Goal: Task Accomplishment & Management: Use online tool/utility

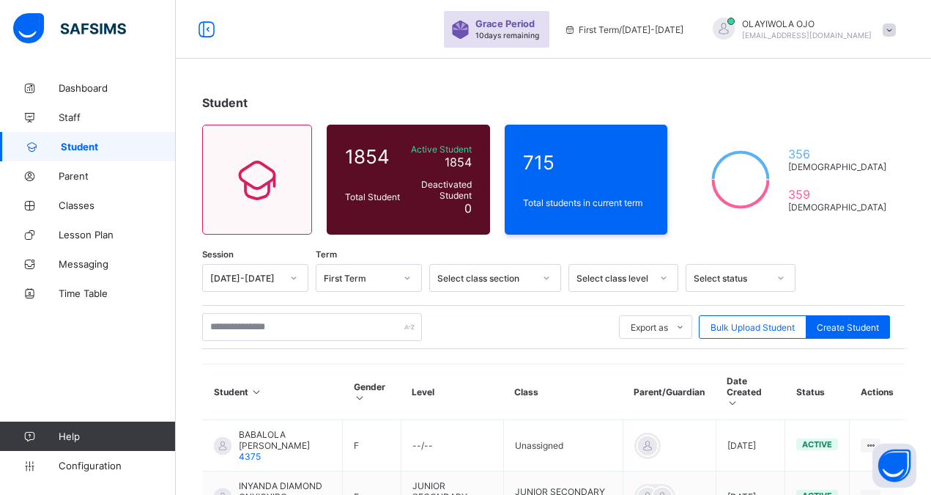
click at [65, 210] on span "Classes" at bounding box center [117, 205] width 117 height 12
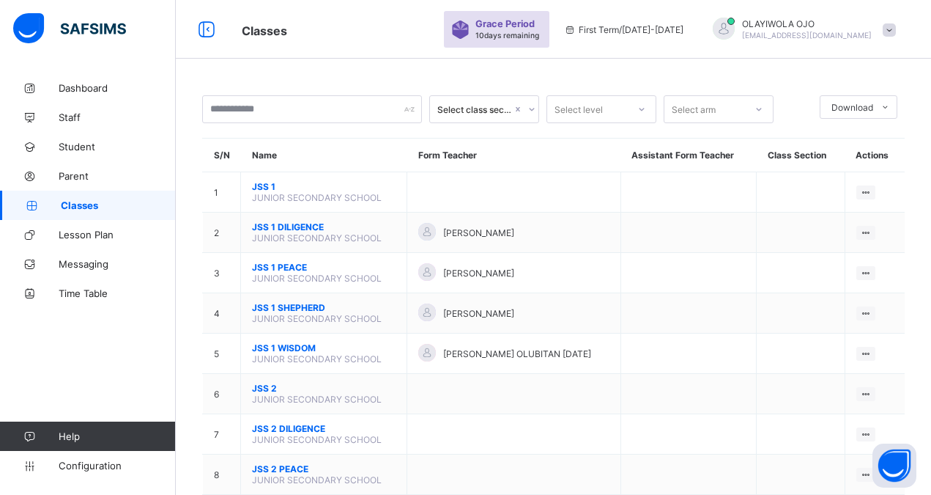
click at [851, 33] on span "[EMAIL_ADDRESS][DOMAIN_NAME]" at bounding box center [807, 35] width 130 height 9
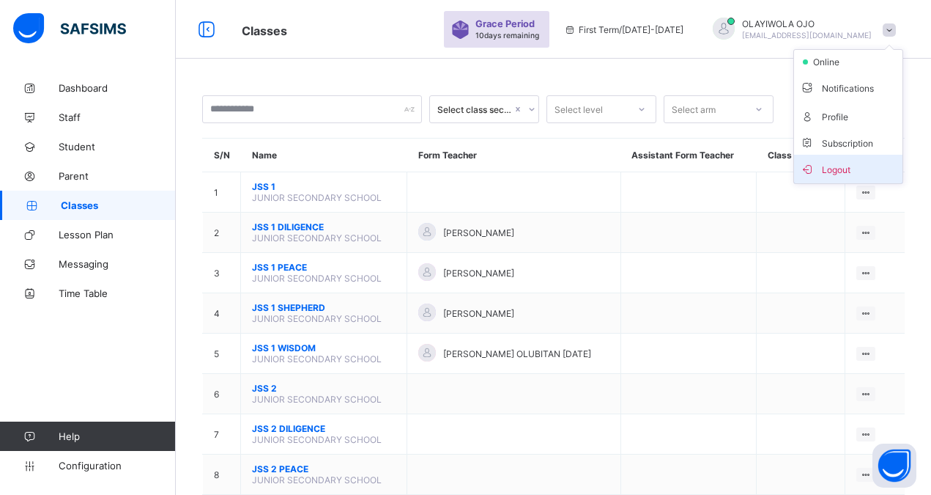
click at [848, 169] on span "Logout" at bounding box center [848, 168] width 97 height 17
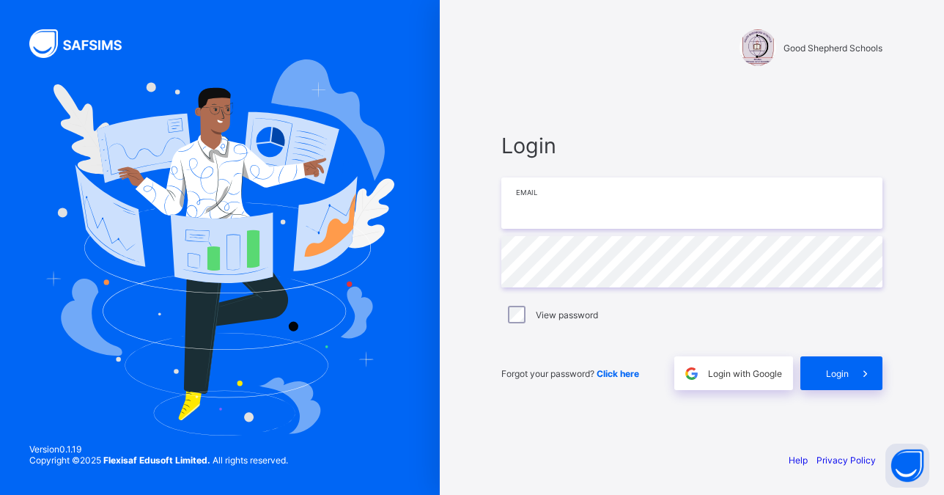
click at [555, 218] on input "email" at bounding box center [691, 202] width 381 height 51
type input "**********"
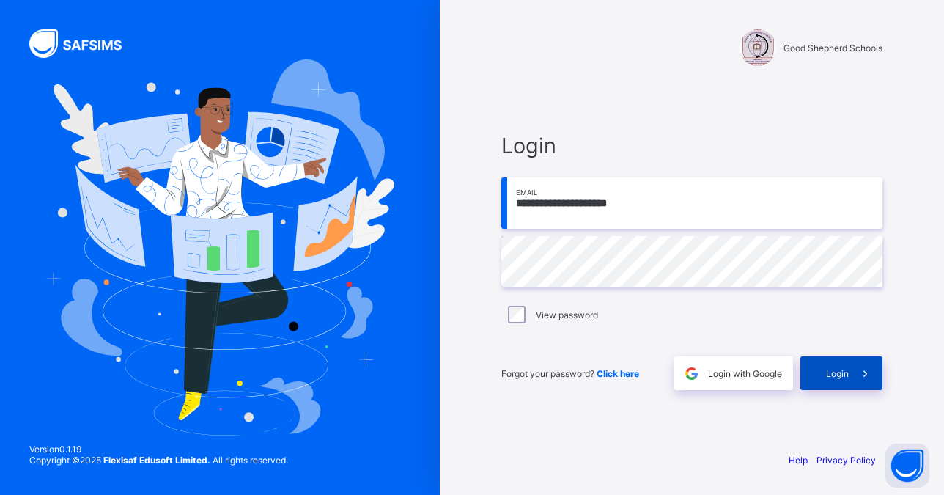
click at [841, 369] on span "Login" at bounding box center [837, 373] width 23 height 11
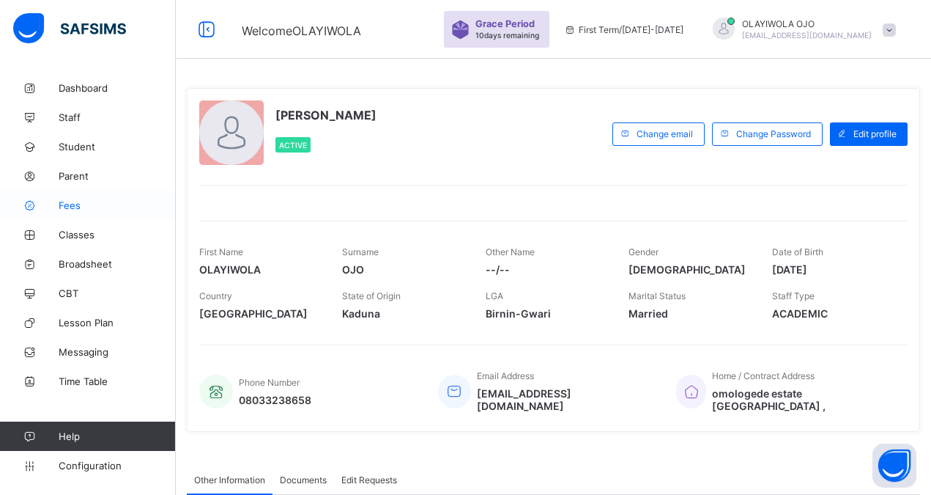
click at [63, 204] on span "Fees" at bounding box center [117, 205] width 117 height 12
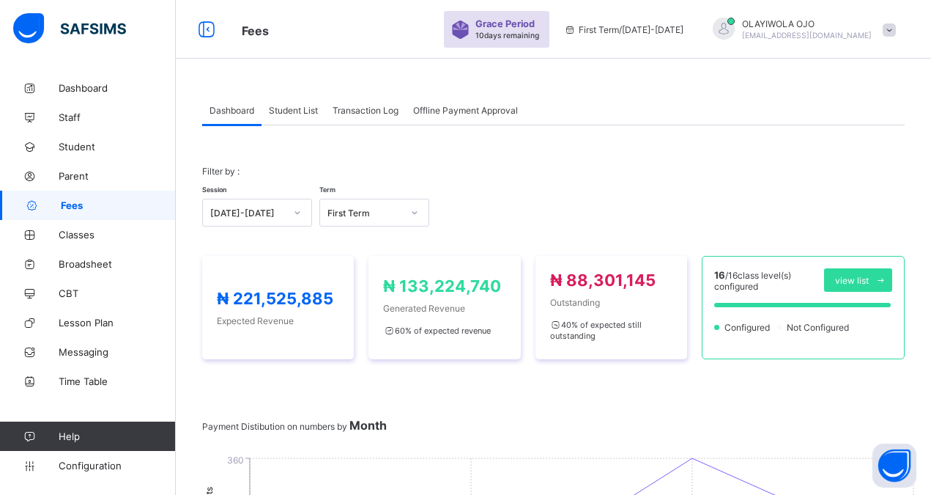
click at [291, 109] on span "Student List" at bounding box center [293, 110] width 49 height 11
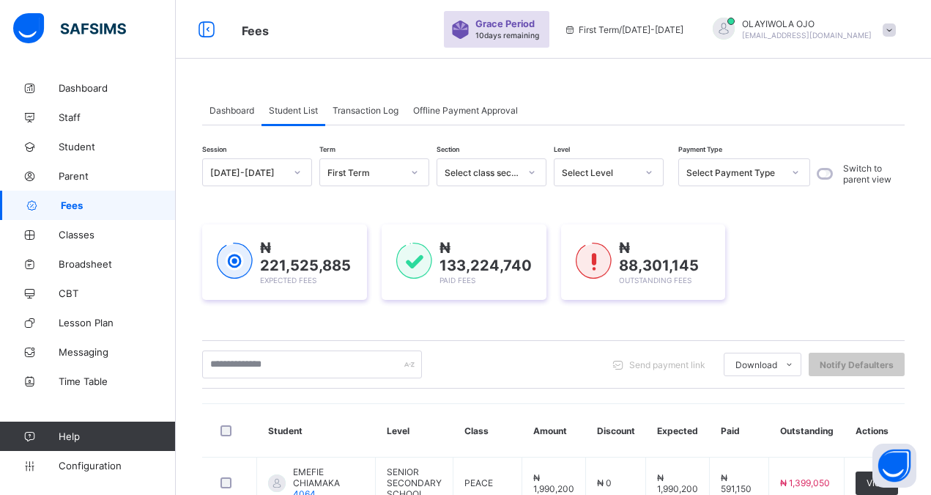
click at [496, 171] on div "Select class section" at bounding box center [482, 172] width 75 height 11
click at [580, 168] on div "Select Level" at bounding box center [599, 172] width 75 height 11
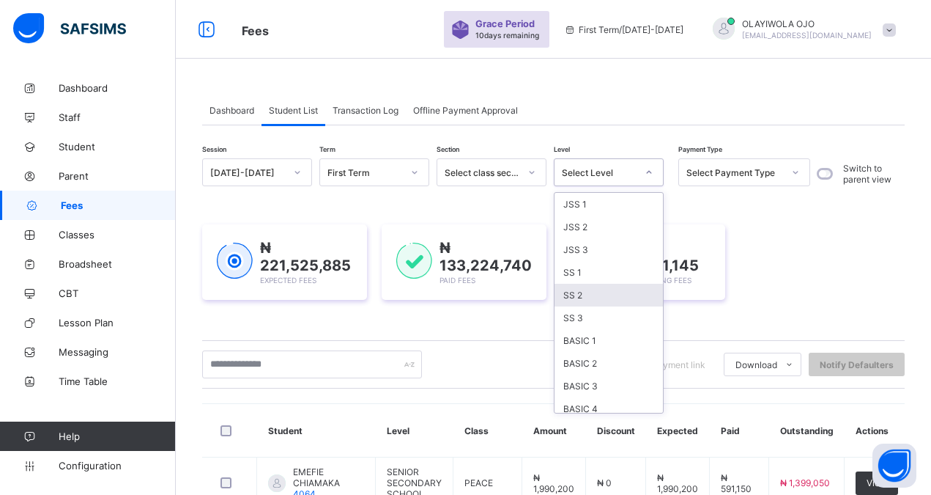
click at [589, 293] on div "SS 2" at bounding box center [609, 295] width 108 height 23
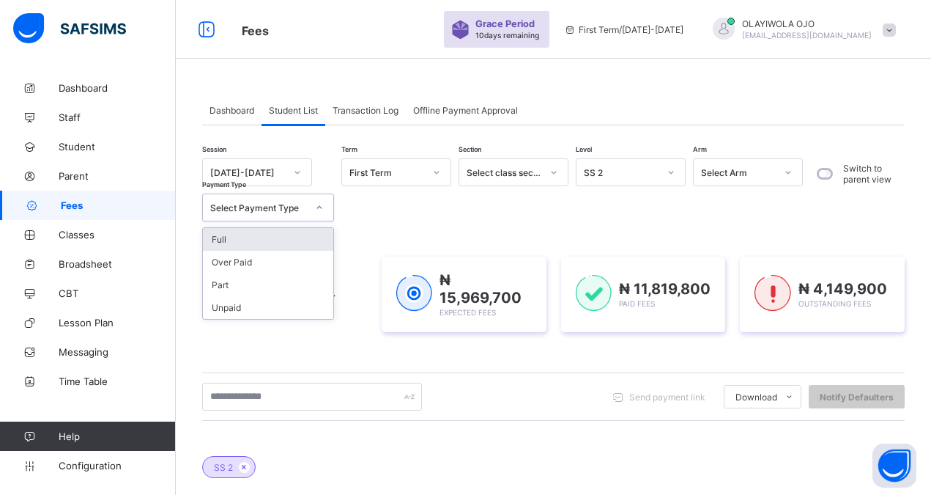
click at [252, 210] on div "Select Payment Type" at bounding box center [258, 207] width 97 height 11
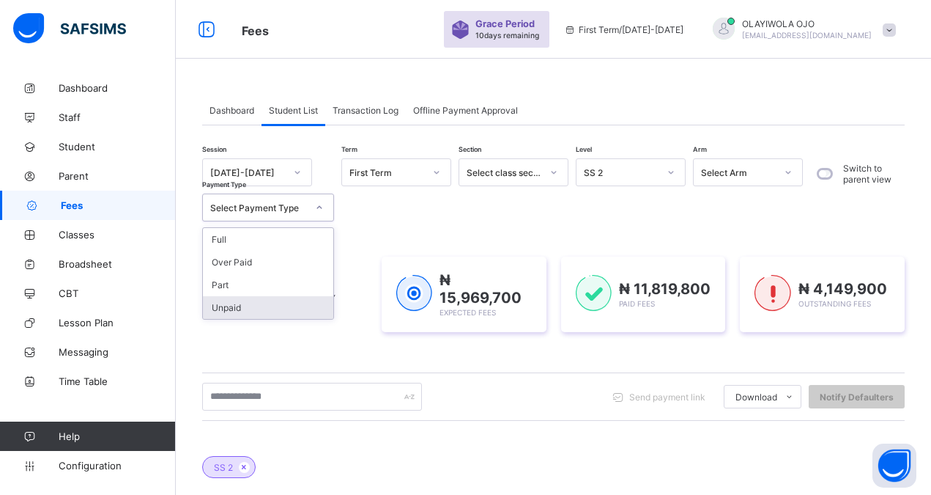
click at [234, 307] on div "Unpaid" at bounding box center [268, 307] width 130 height 23
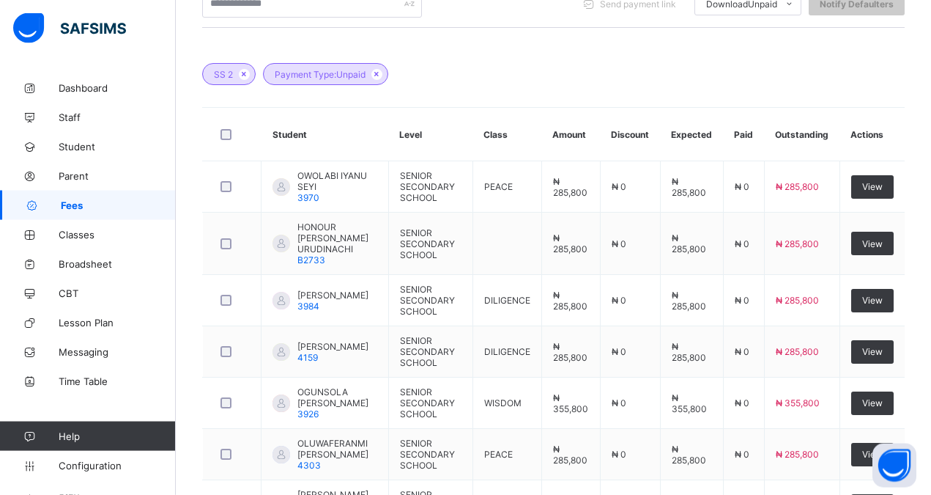
scroll to position [411, 0]
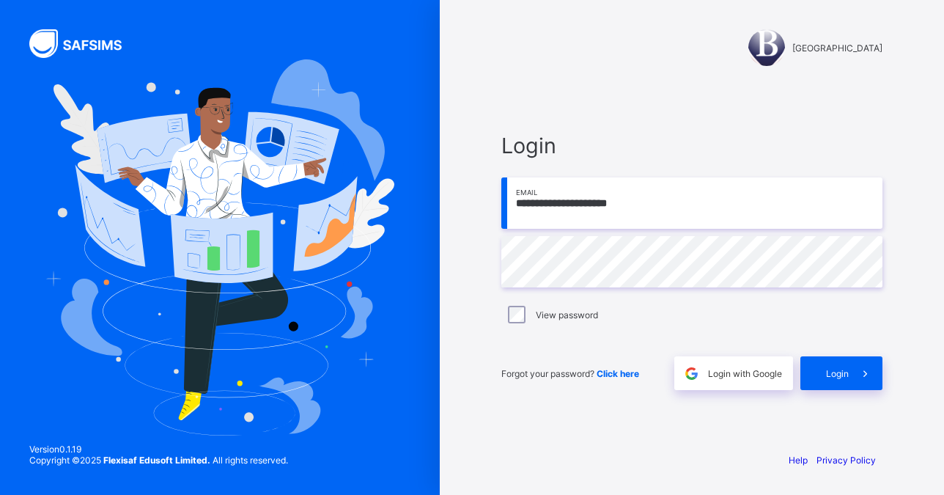
type input "**********"
click at [845, 369] on span "Login" at bounding box center [837, 373] width 23 height 11
type input "**********"
click at [839, 374] on span "Login" at bounding box center [837, 373] width 23 height 11
click at [570, 64] on div "[GEOGRAPHIC_DATA]" at bounding box center [691, 47] width 381 height 37
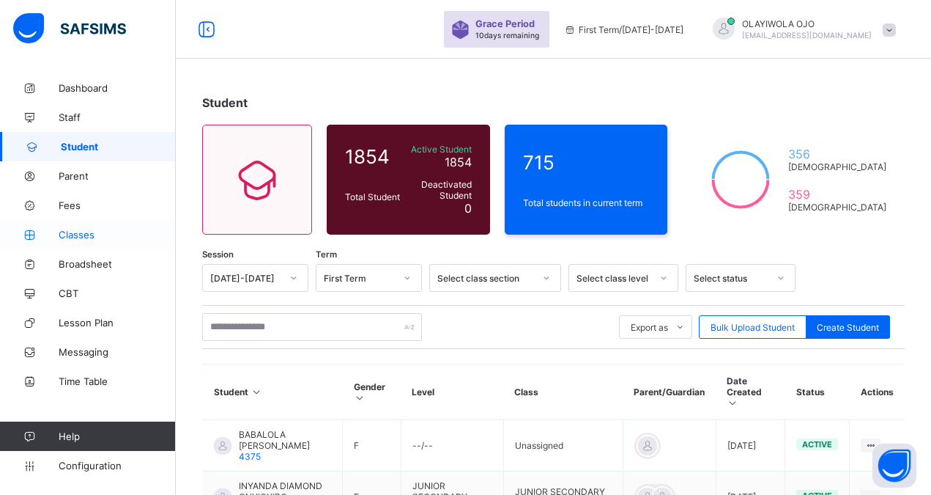
click at [74, 234] on span "Classes" at bounding box center [117, 235] width 117 height 12
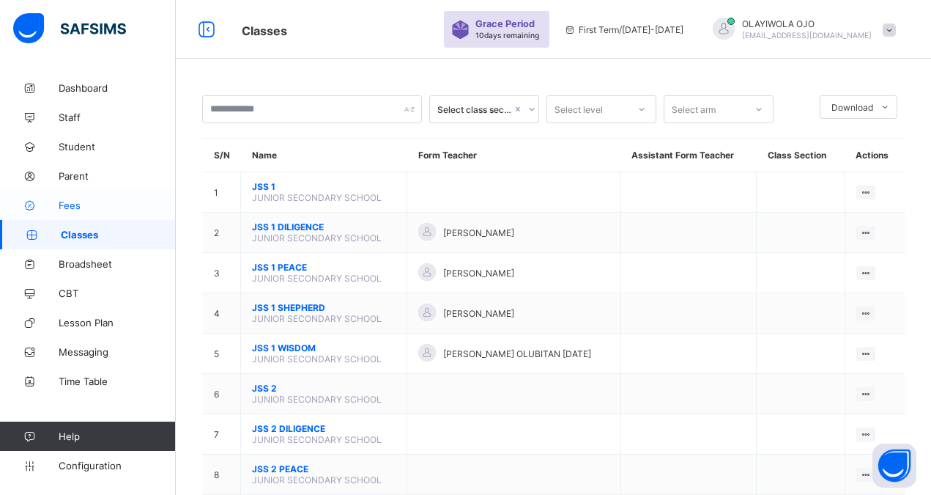
click at [73, 204] on span "Fees" at bounding box center [117, 205] width 117 height 12
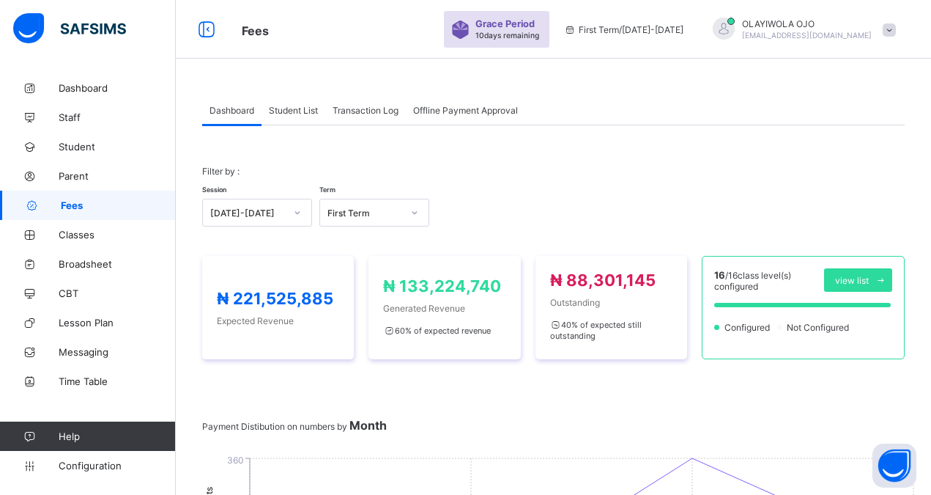
click at [294, 108] on span "Student List" at bounding box center [293, 110] width 49 height 11
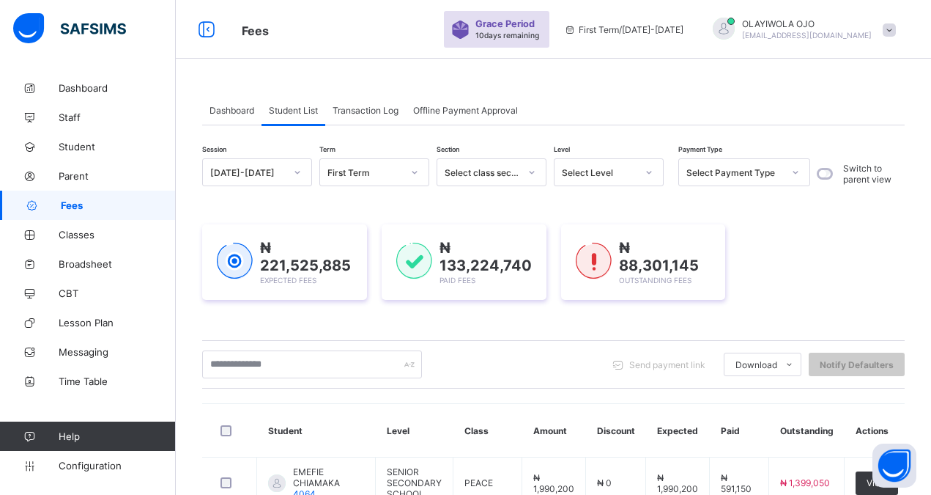
click at [580, 168] on div "Select Level" at bounding box center [599, 172] width 75 height 11
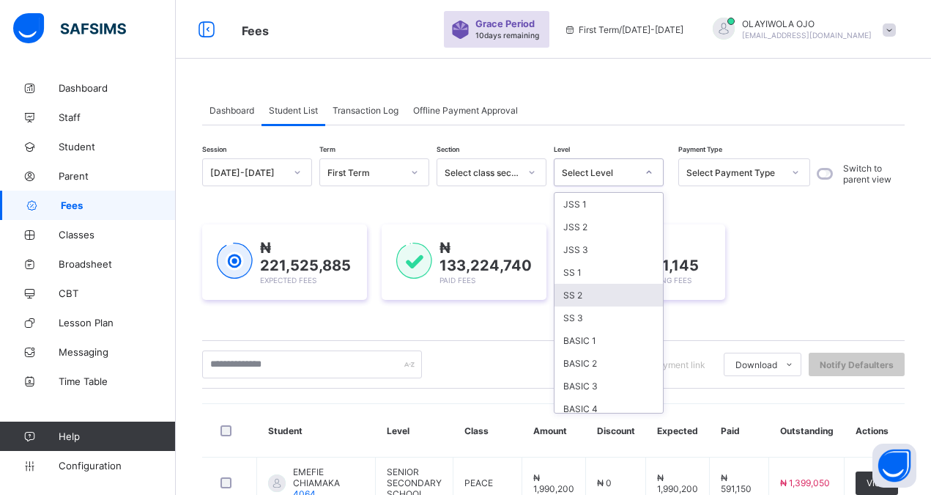
click at [580, 297] on div "SS 2" at bounding box center [609, 295] width 108 height 23
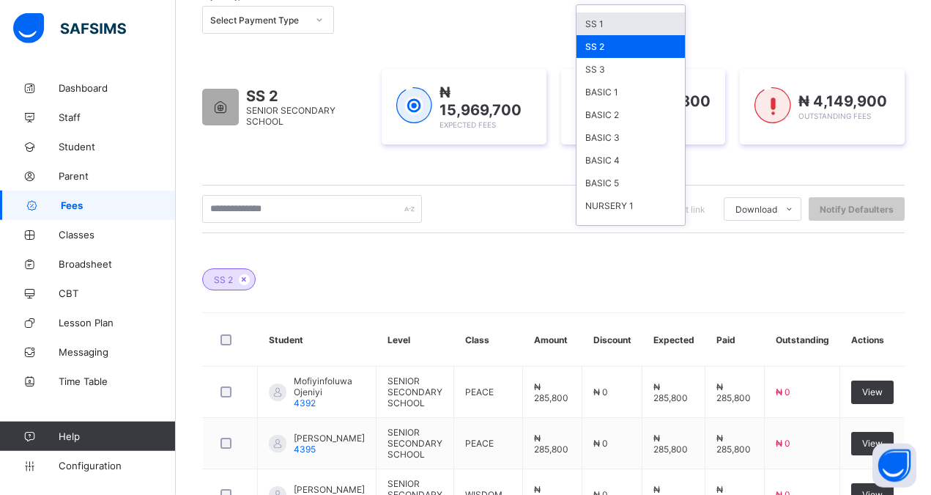
scroll to position [185, 0]
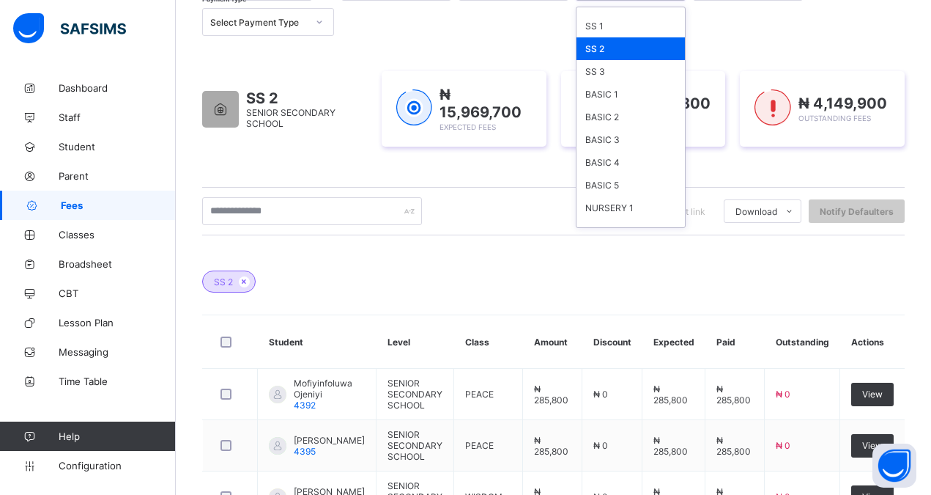
click at [610, 52] on div "SS 2" at bounding box center [631, 48] width 108 height 23
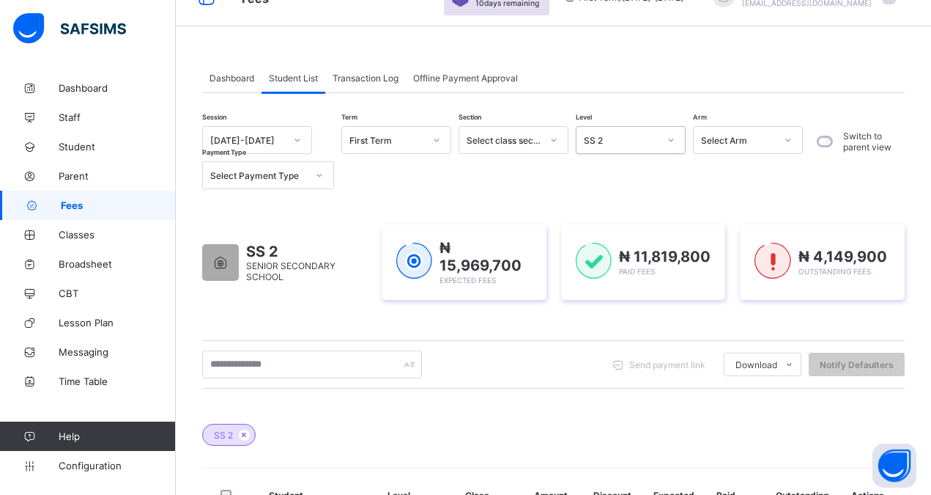
scroll to position [0, 0]
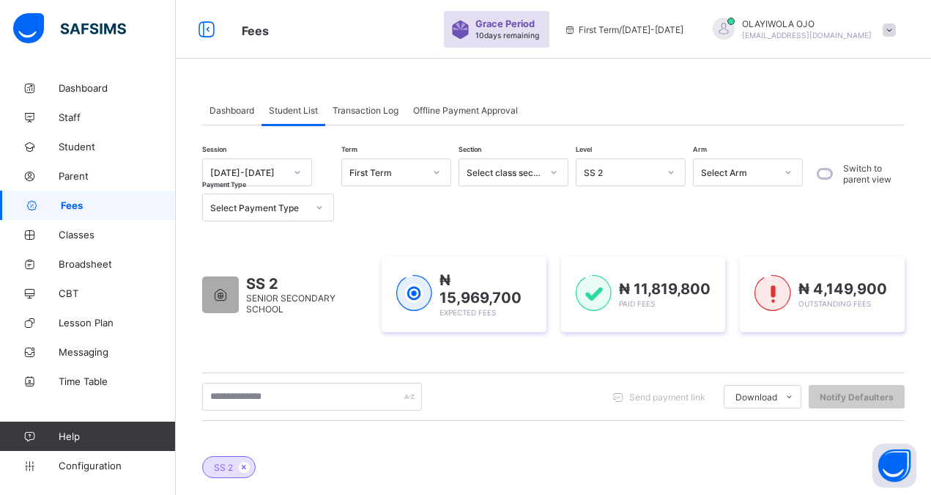
click at [302, 109] on span "Student List" at bounding box center [293, 110] width 49 height 11
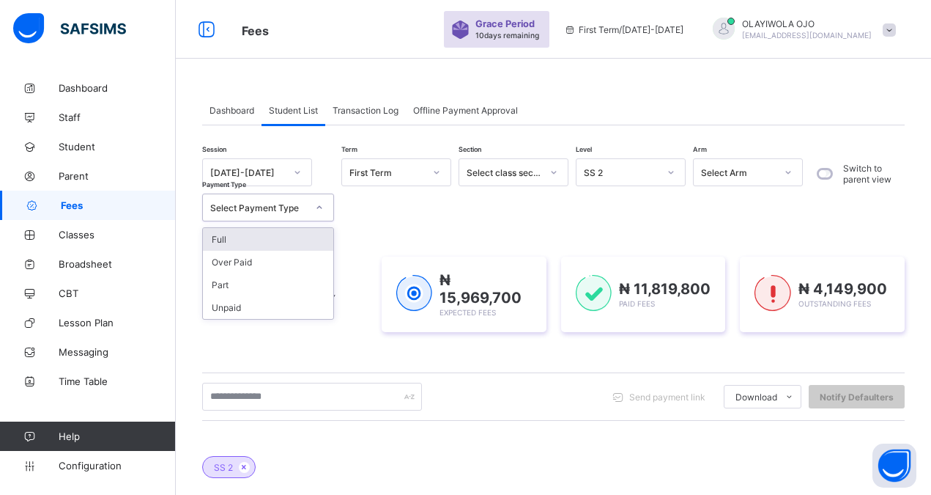
click at [262, 205] on div "Select Payment Type" at bounding box center [258, 207] width 97 height 11
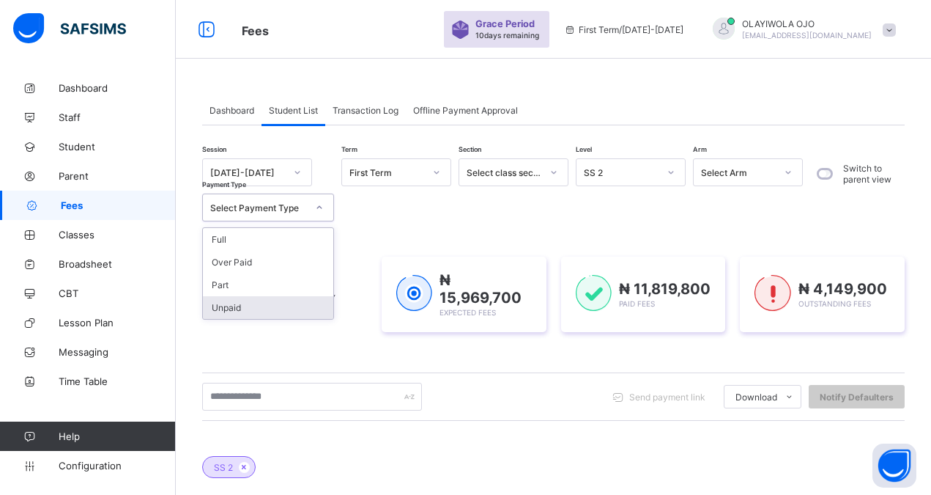
click at [245, 309] on div "Unpaid" at bounding box center [268, 307] width 130 height 23
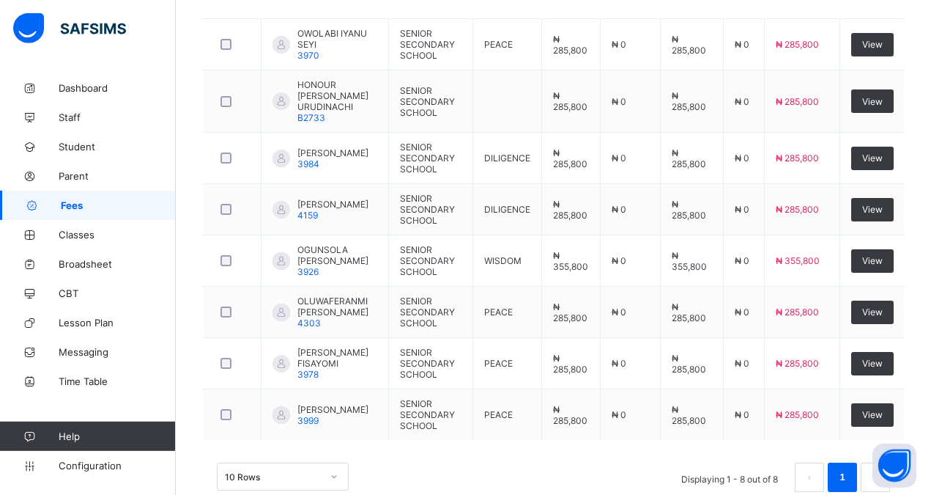
scroll to position [561, 0]
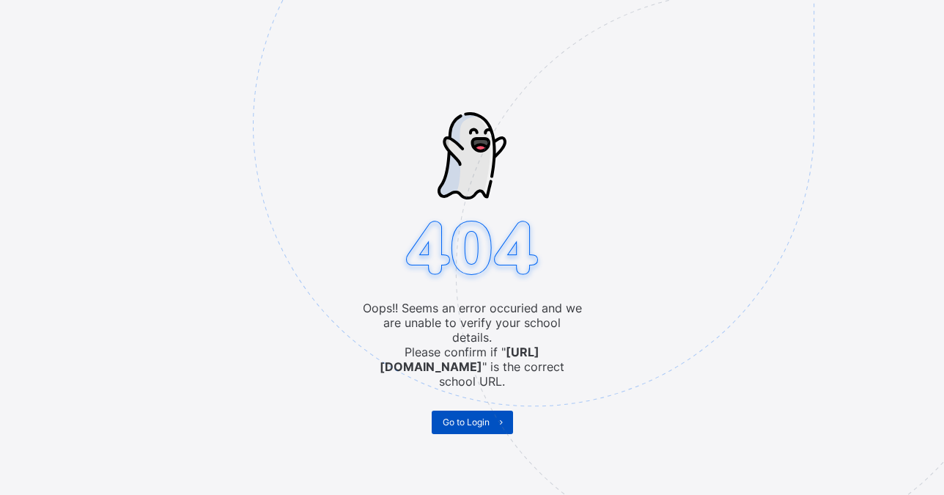
click at [464, 416] on span "Go to Login" at bounding box center [466, 421] width 47 height 11
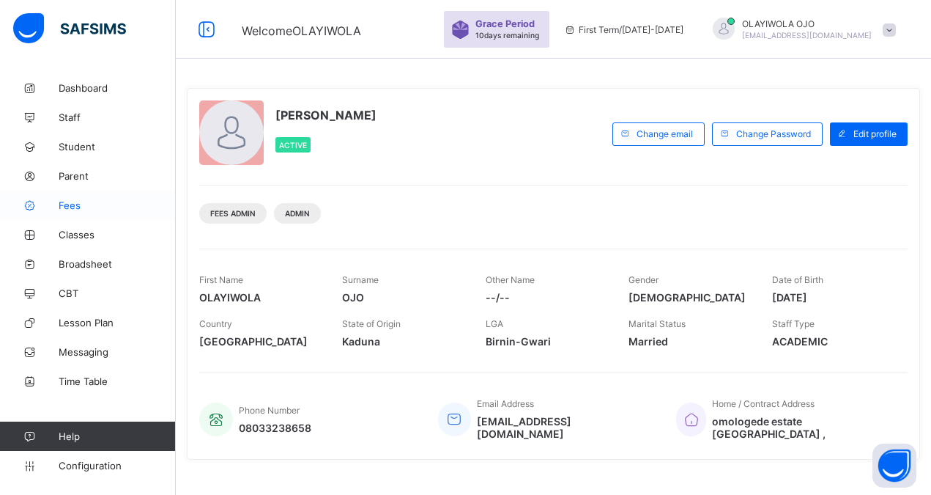
click at [79, 200] on span "Fees" at bounding box center [117, 205] width 117 height 12
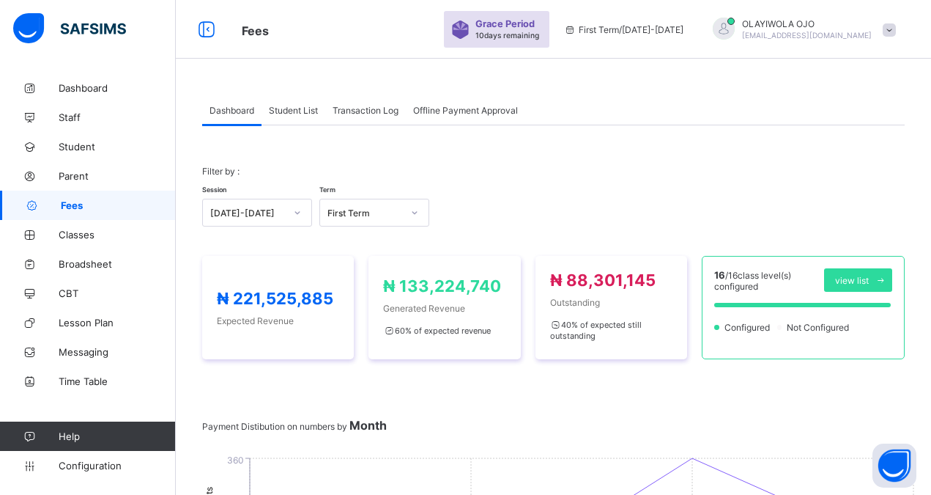
click at [288, 112] on span "Student List" at bounding box center [293, 110] width 49 height 11
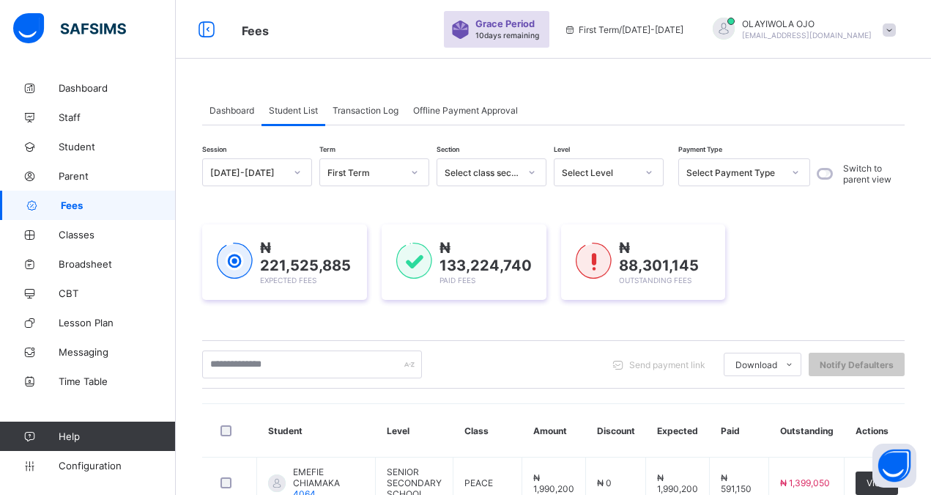
click at [579, 171] on div "Select Level" at bounding box center [599, 172] width 75 height 11
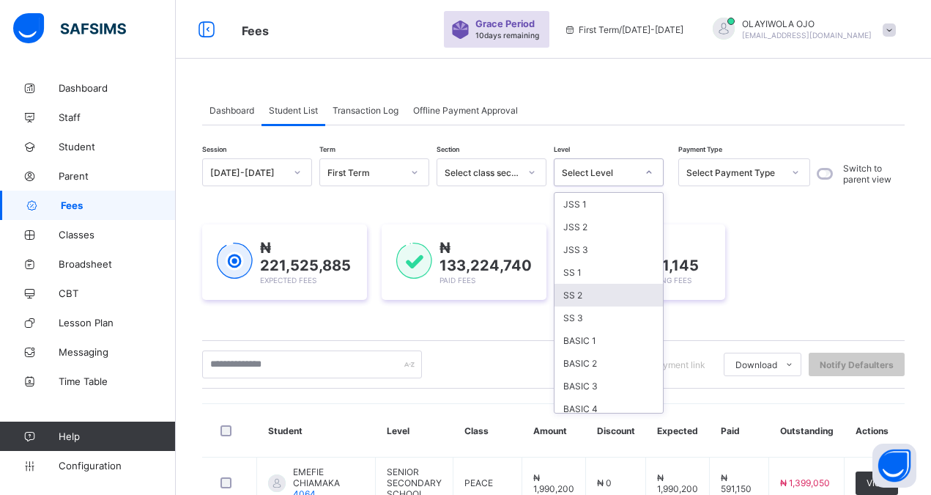
click at [590, 298] on div "SS 2" at bounding box center [609, 295] width 108 height 23
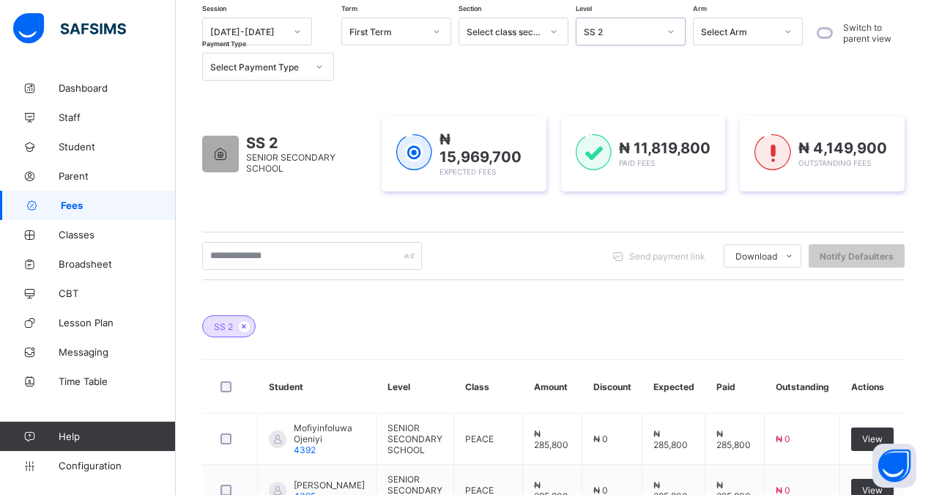
scroll to position [112, 0]
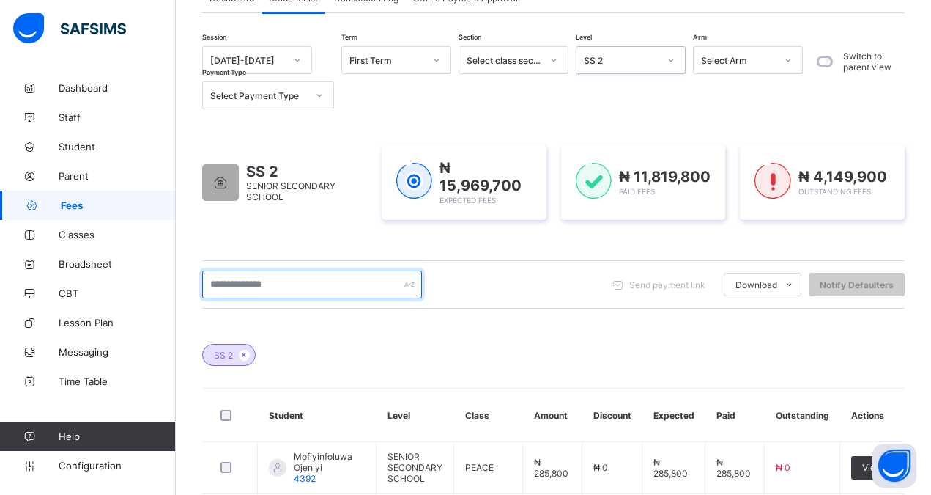
click at [243, 287] on input "text" at bounding box center [312, 284] width 220 height 28
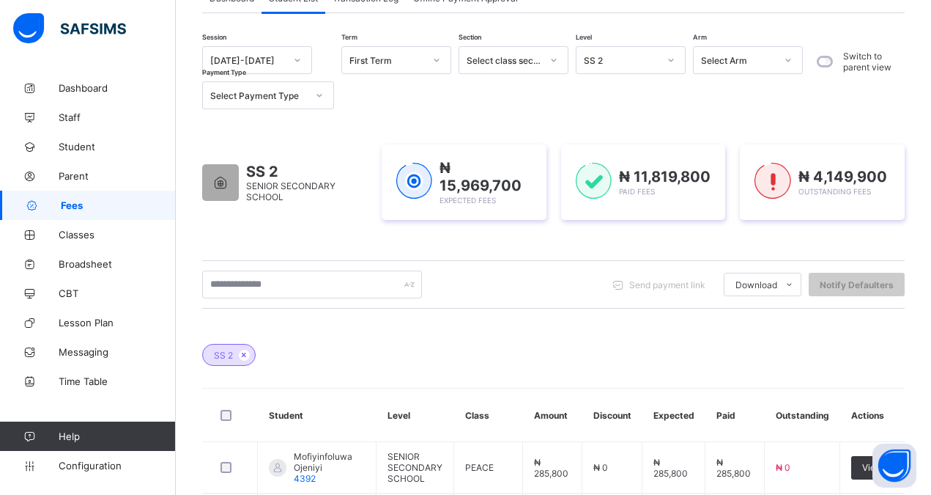
click at [248, 97] on div "Select Payment Type" at bounding box center [258, 95] width 97 height 11
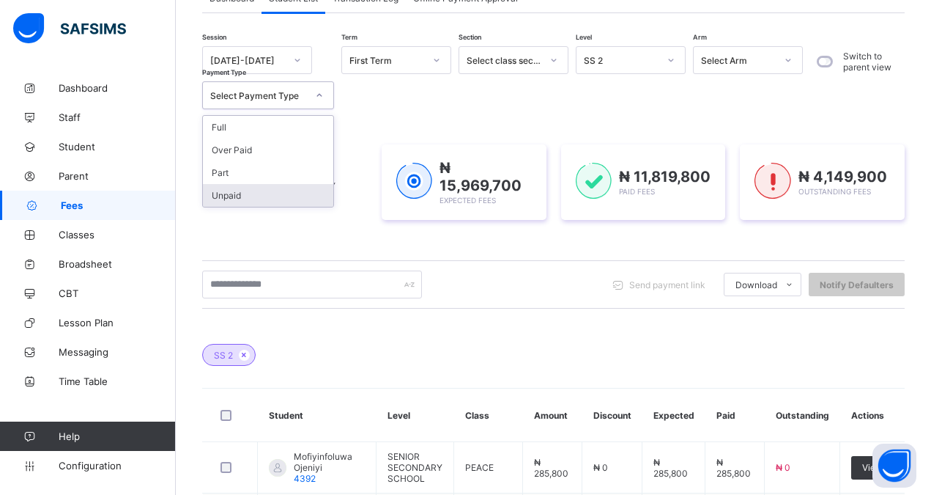
click at [237, 199] on div "Unpaid" at bounding box center [268, 195] width 130 height 23
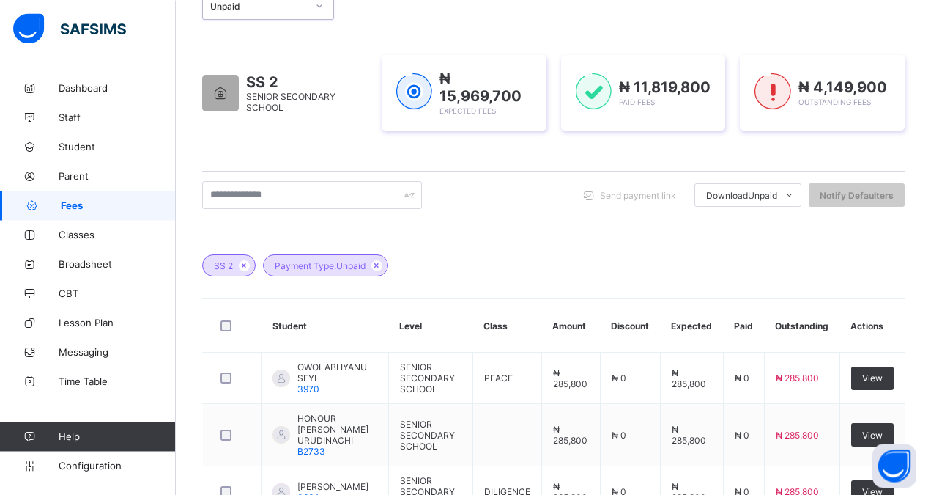
scroll to position [169, 0]
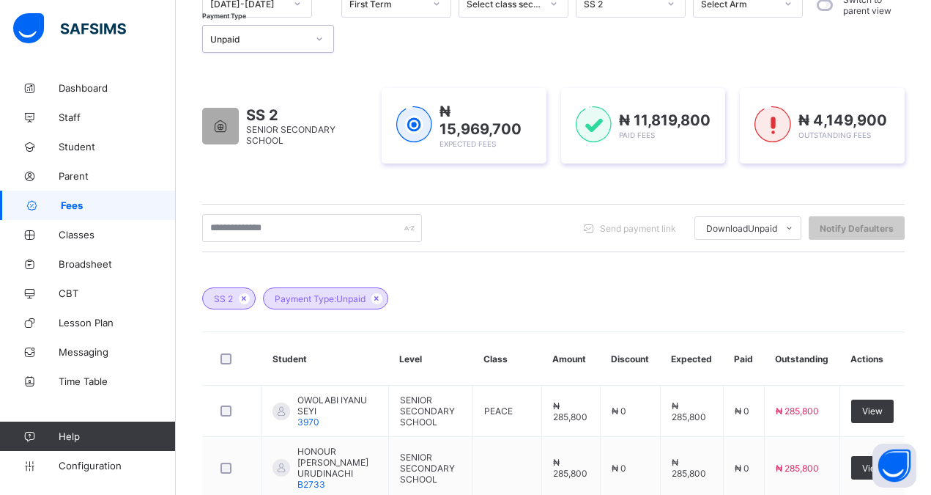
click at [251, 40] on div "Unpaid" at bounding box center [258, 39] width 97 height 11
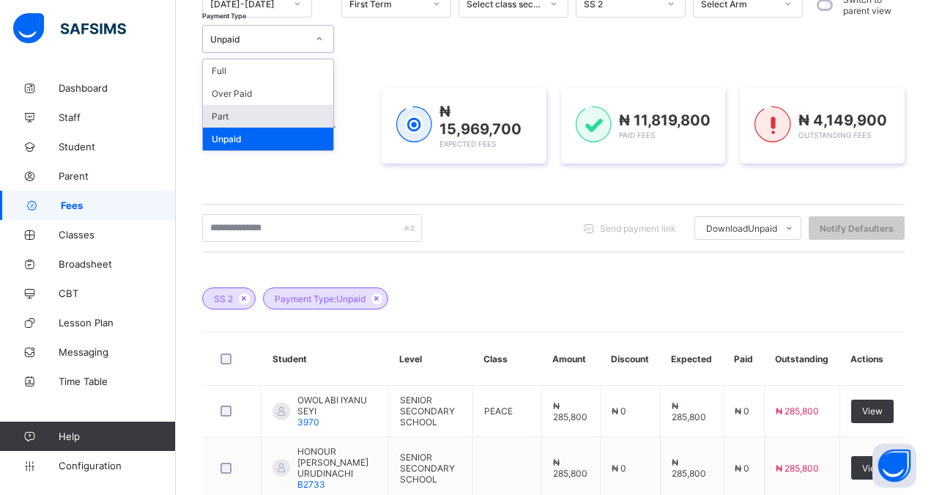
click at [226, 119] on div "Part" at bounding box center [268, 116] width 130 height 23
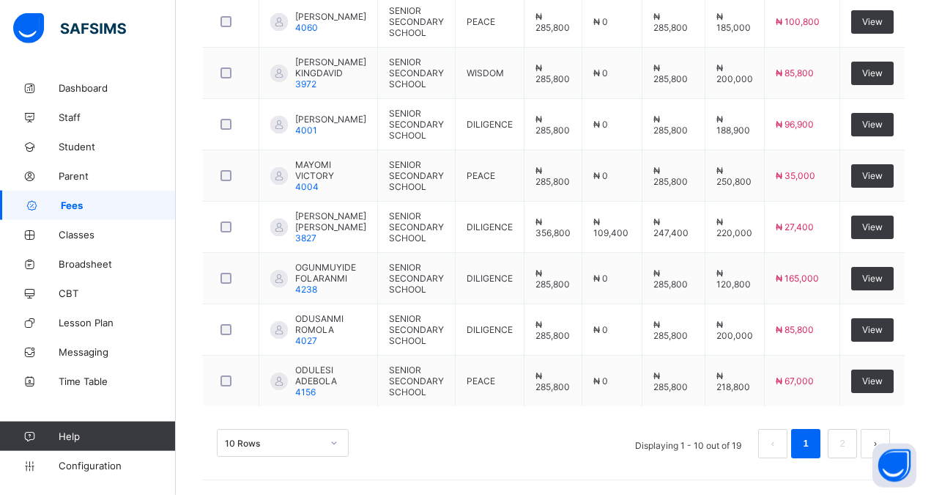
scroll to position [682, 0]
click at [849, 442] on link "2" at bounding box center [842, 443] width 14 height 19
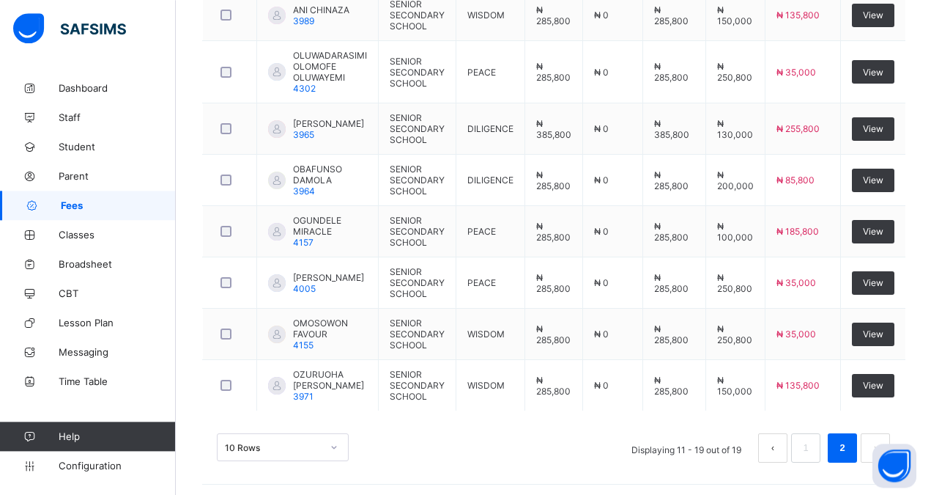
scroll to position [620, 0]
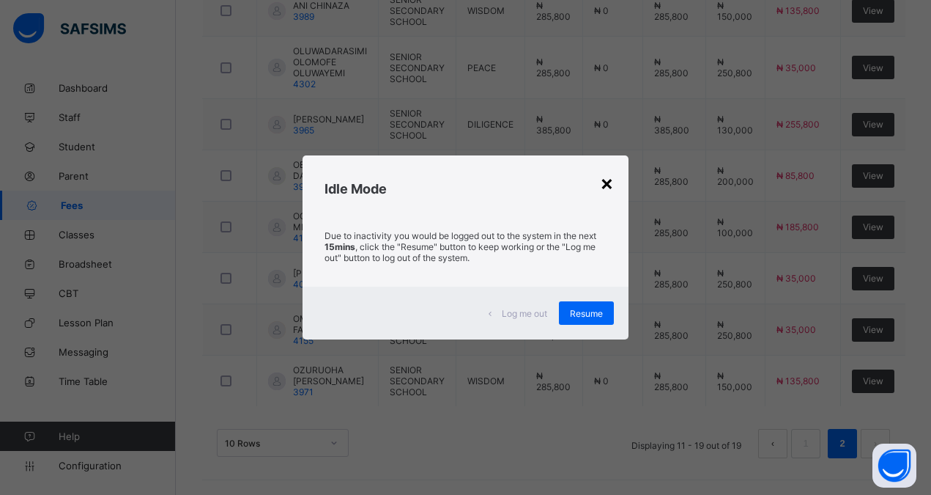
click at [610, 182] on div "×" at bounding box center [607, 182] width 14 height 25
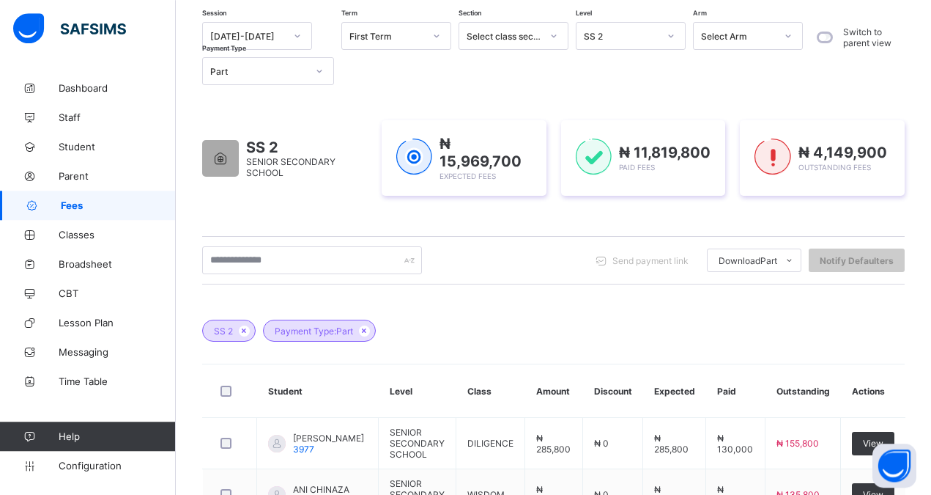
scroll to position [134, 0]
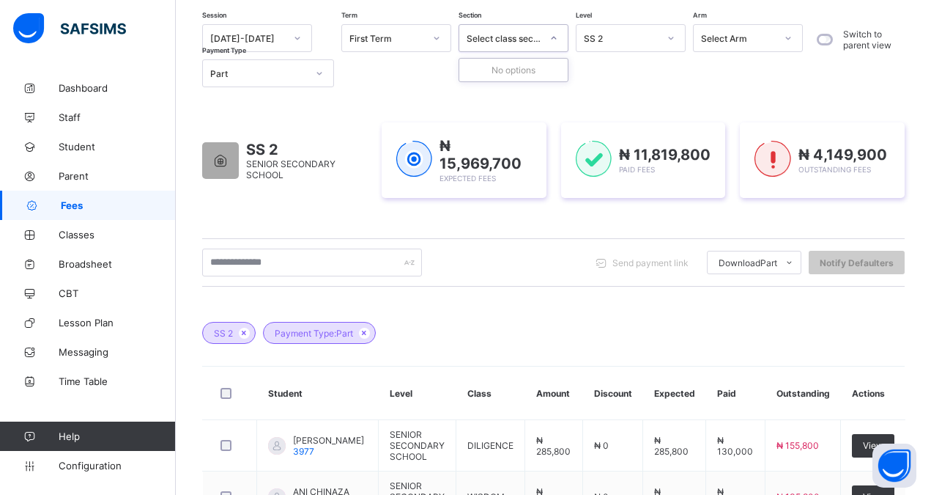
click at [516, 45] on div "Select class section" at bounding box center [499, 38] width 81 height 21
click at [626, 42] on div "SS 2" at bounding box center [621, 38] width 75 height 11
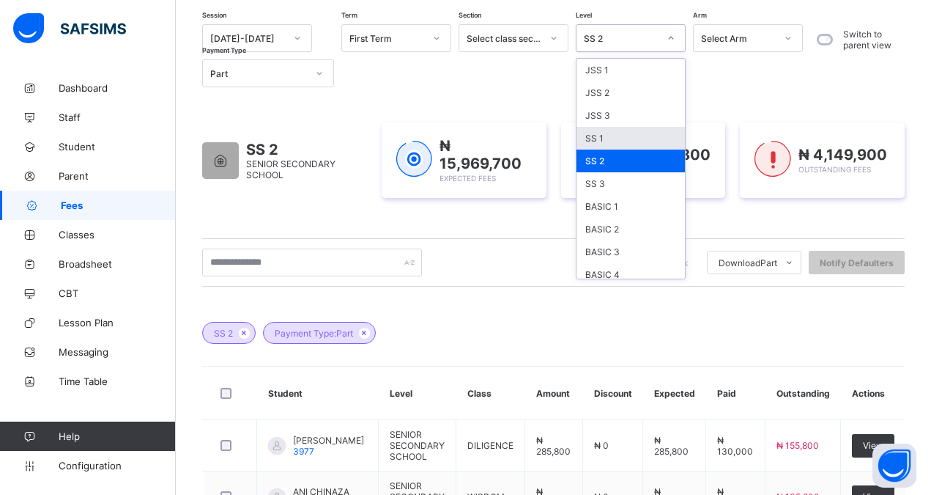
click at [605, 139] on div "SS 1" at bounding box center [631, 138] width 108 height 23
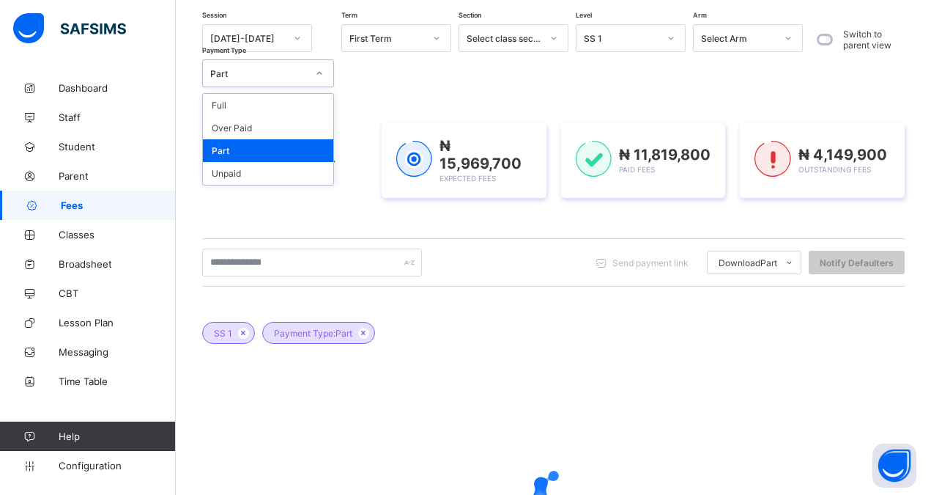
click at [248, 74] on div "Part" at bounding box center [258, 73] width 97 height 11
click at [252, 152] on div "Part" at bounding box center [268, 150] width 130 height 23
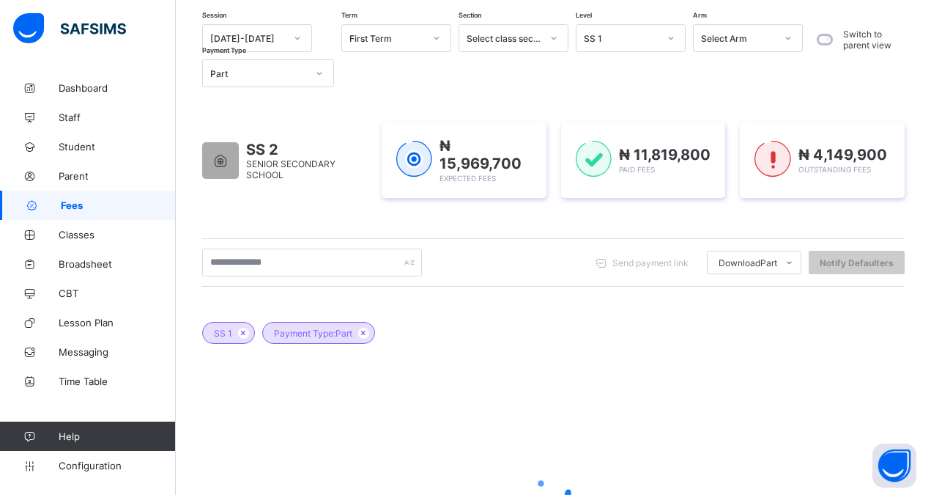
click at [569, 336] on div "SS 1 Payment Type: Part" at bounding box center [553, 325] width 703 height 51
